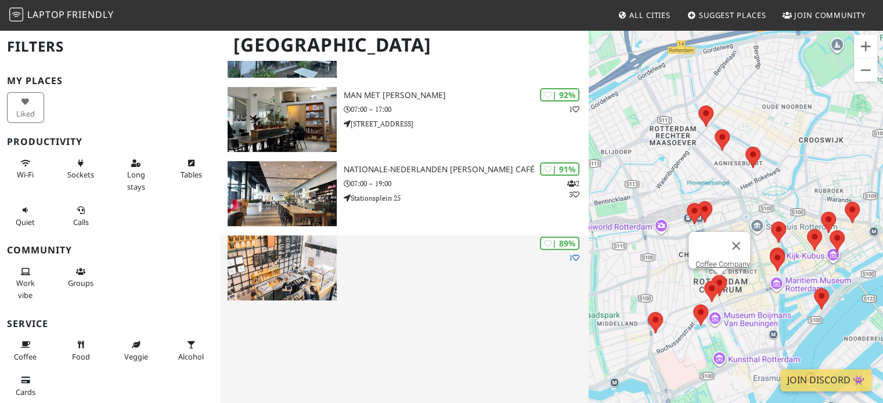
scroll to position [348, 0]
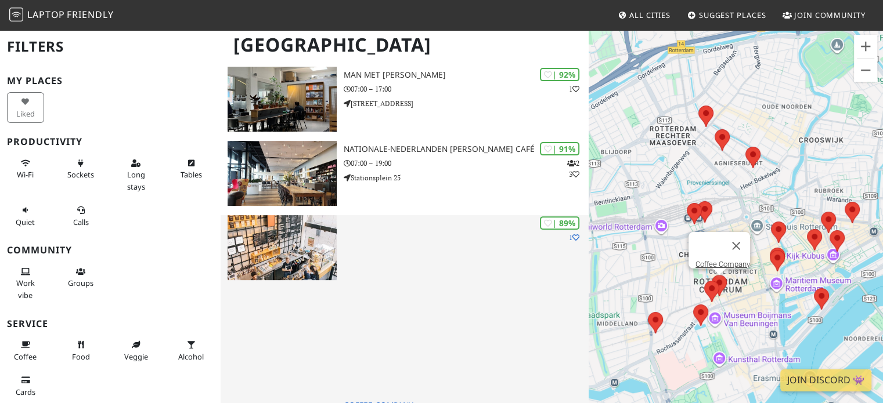
drag, startPoint x: 302, startPoint y: 225, endPoint x: 324, endPoint y: 249, distance: 32.1
click at [324, 249] on img at bounding box center [282, 247] width 109 height 65
click at [293, 244] on img at bounding box center [282, 247] width 109 height 65
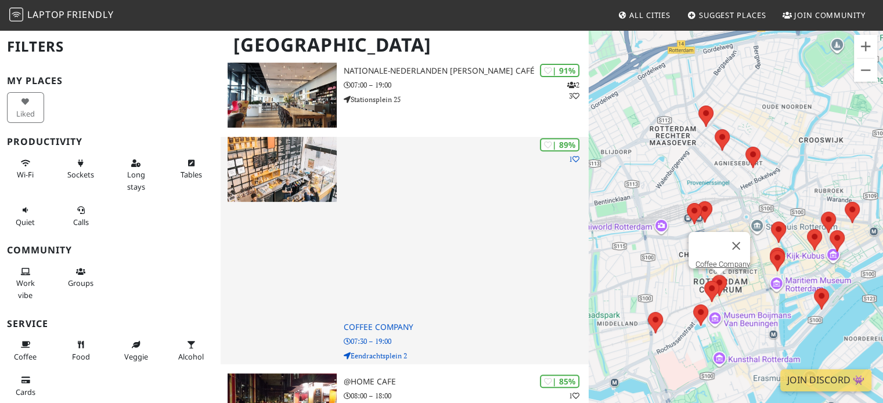
scroll to position [406, 0]
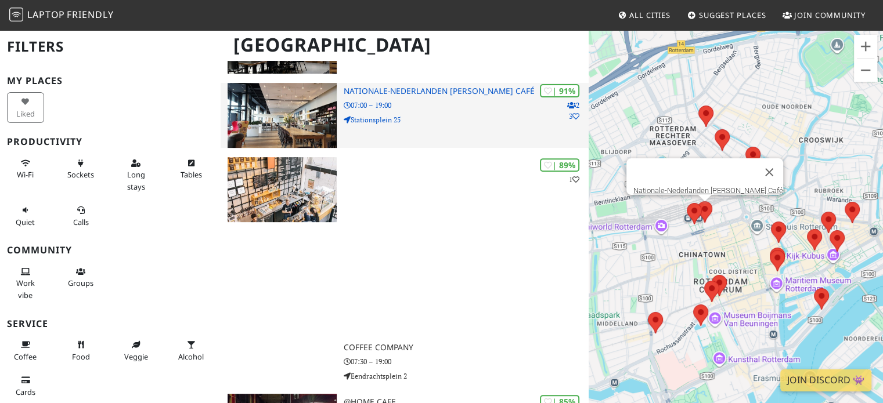
click at [293, 121] on img at bounding box center [282, 115] width 109 height 65
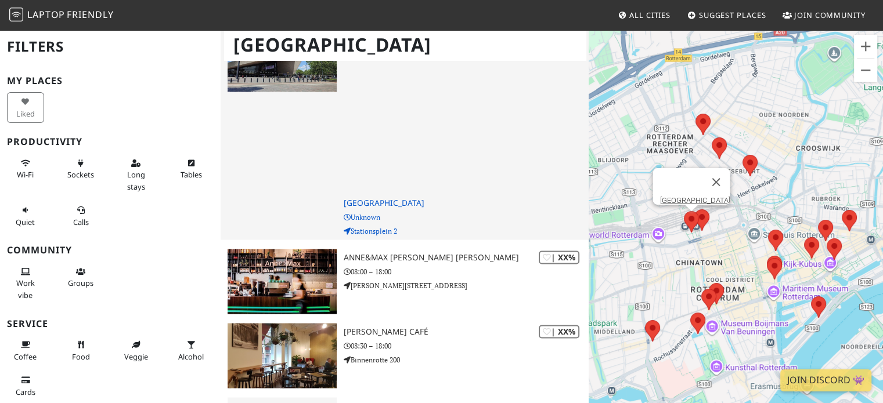
scroll to position [1858, 0]
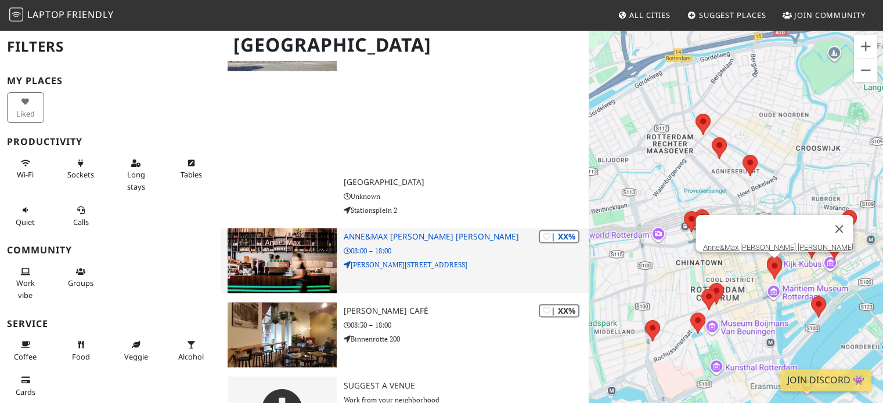
click at [296, 264] on img at bounding box center [282, 260] width 109 height 65
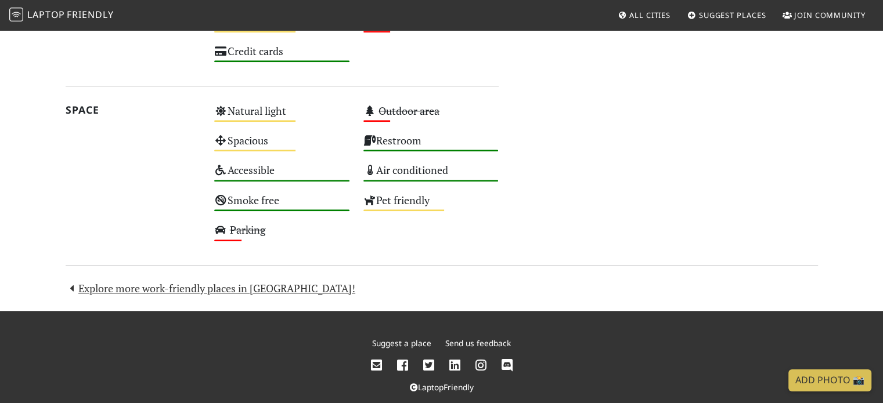
scroll to position [1039, 0]
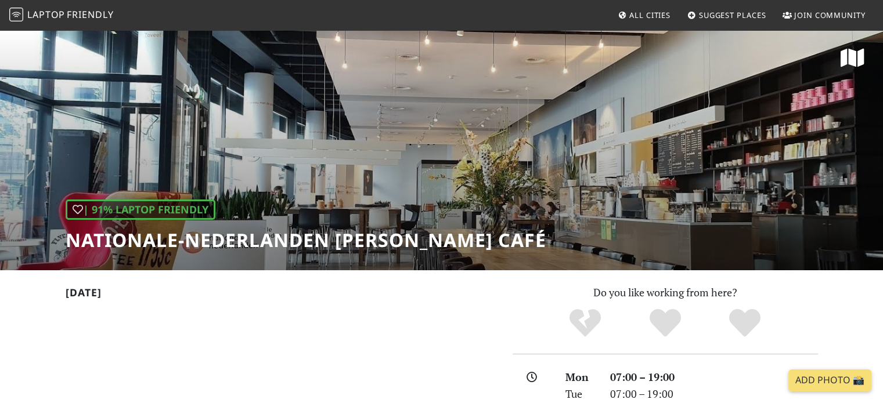
click at [186, 243] on h1 "Nationale-Nederlanden [PERSON_NAME] Café" at bounding box center [306, 240] width 481 height 22
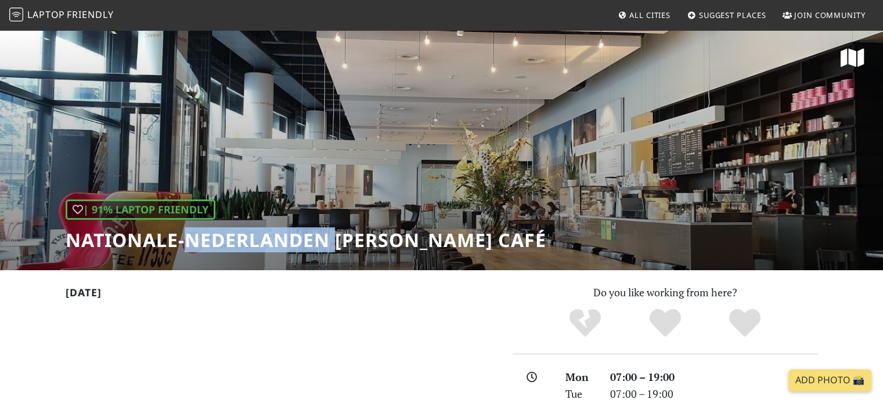
click at [186, 243] on h1 "Nationale-Nederlanden [PERSON_NAME] Café" at bounding box center [306, 240] width 481 height 22
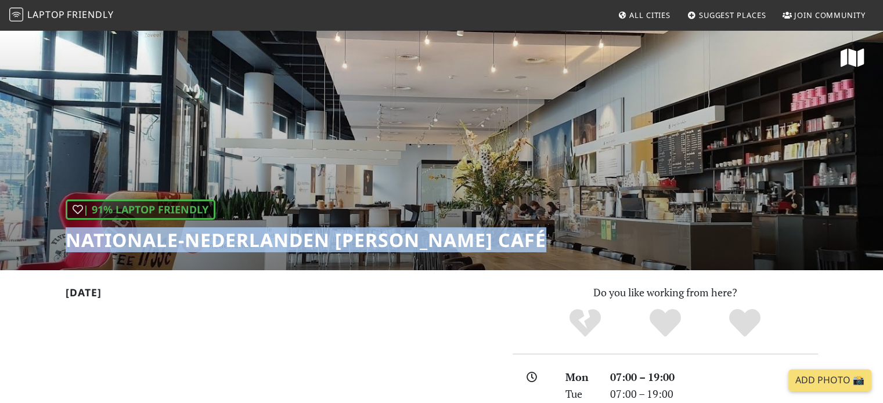
click at [186, 243] on h1 "Nationale-Nederlanden Douwe Egberts Café" at bounding box center [306, 240] width 481 height 22
copy div "Nationale-Nederlanden Douwe Egberts Café"
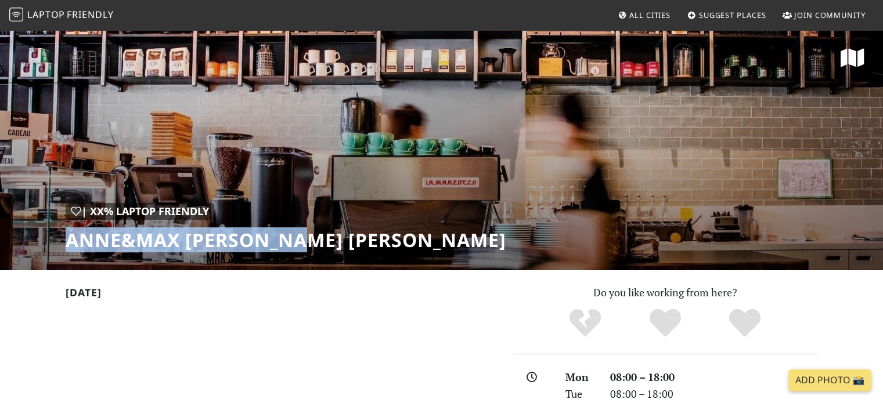
drag, startPoint x: 373, startPoint y: 246, endPoint x: 13, endPoint y: 247, distance: 359.9
click at [13, 247] on div "| XX% Laptop Friendly [PERSON_NAME] [PERSON_NAME] [PERSON_NAME]" at bounding box center [441, 149] width 883 height 241
copy h1 "Anne&Max [PERSON_NAME] [PERSON_NAME]"
